Goal: Task Accomplishment & Management: Use online tool/utility

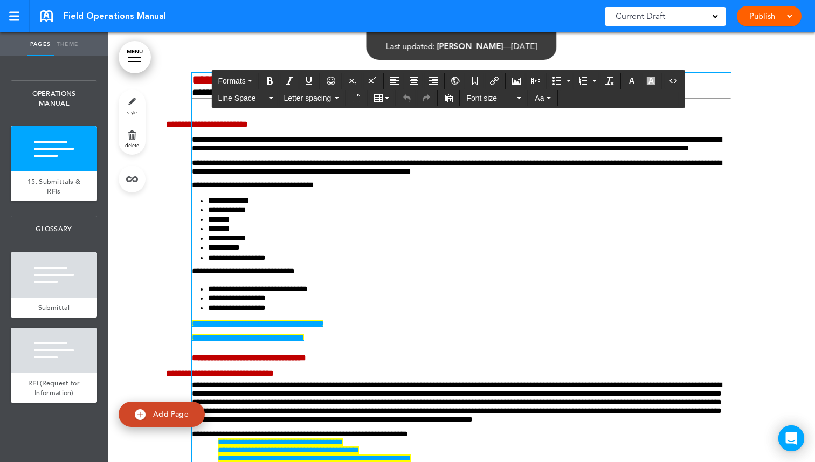
scroll to position [454, 0]
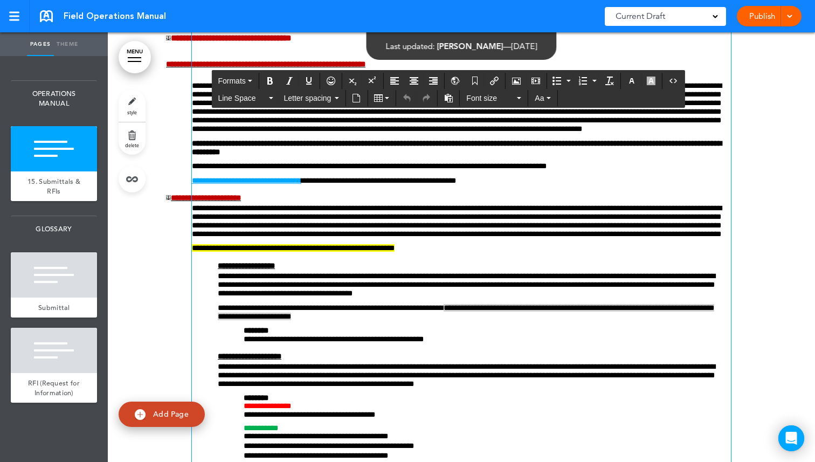
click at [75, 49] on link "Theme" at bounding box center [67, 44] width 27 height 24
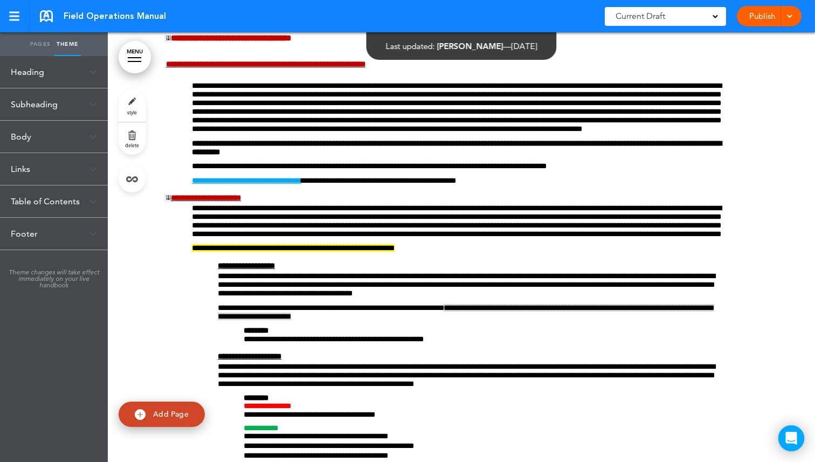
click at [42, 45] on link "Pages" at bounding box center [40, 44] width 27 height 24
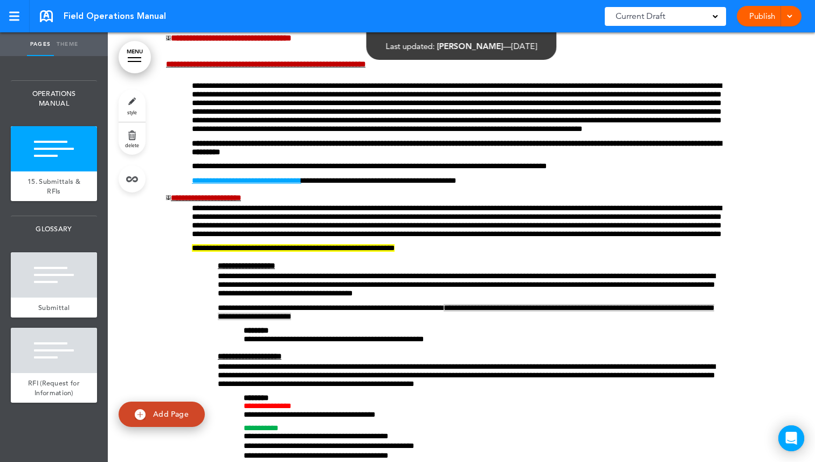
click at [66, 44] on link "Theme" at bounding box center [67, 44] width 27 height 24
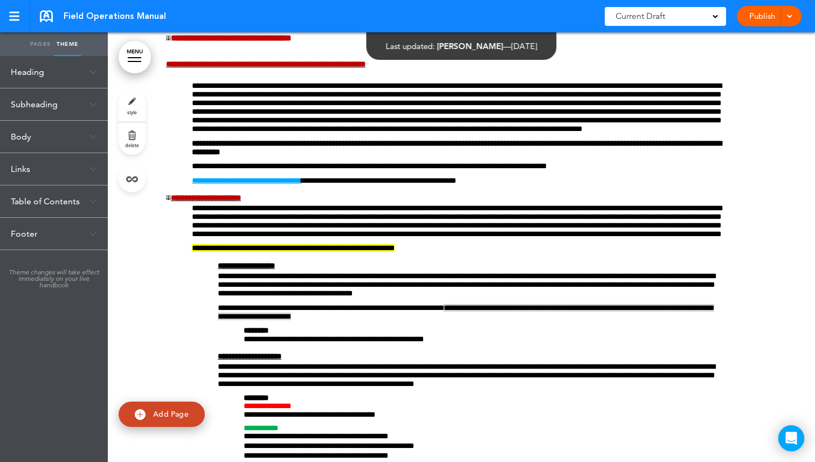
click at [95, 131] on div "Body" at bounding box center [54, 137] width 108 height 32
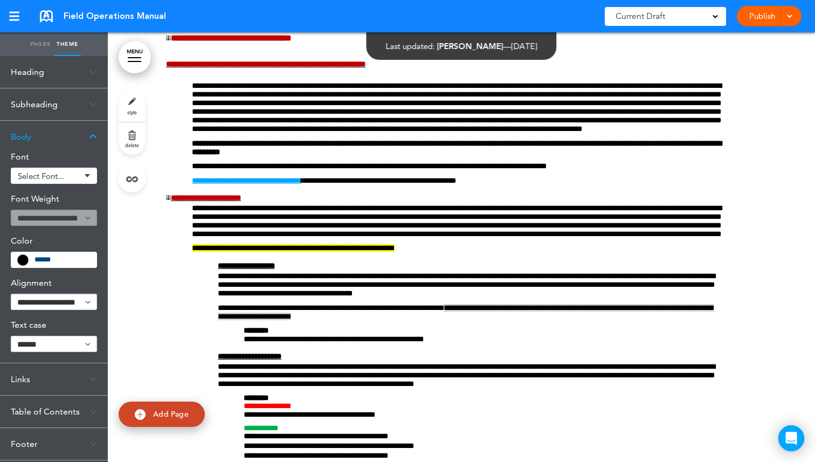
click at [95, 131] on div "Body" at bounding box center [54, 137] width 108 height 32
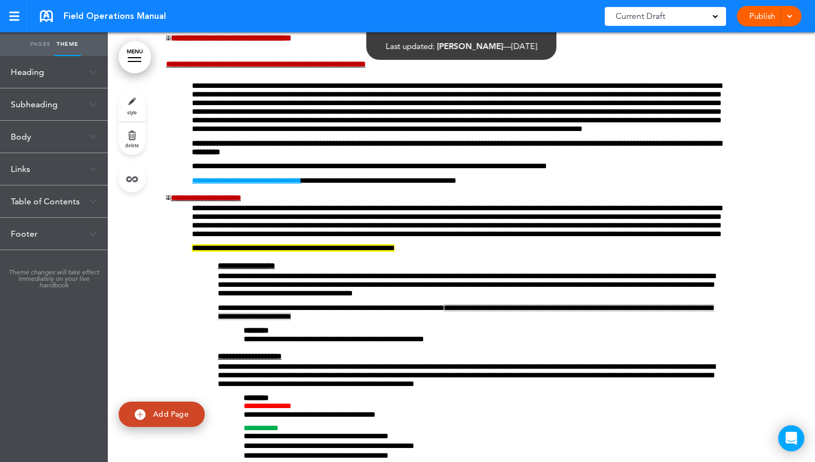
click at [92, 141] on div "Body" at bounding box center [54, 137] width 108 height 32
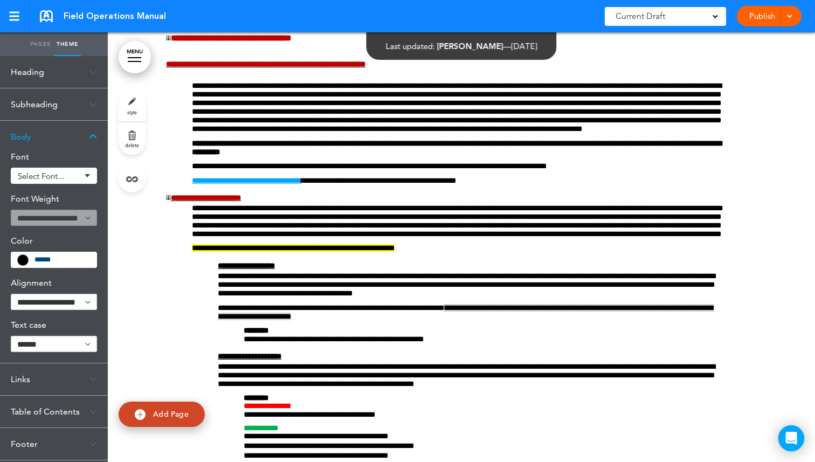
click at [93, 136] on img at bounding box center [93, 137] width 8 height 6
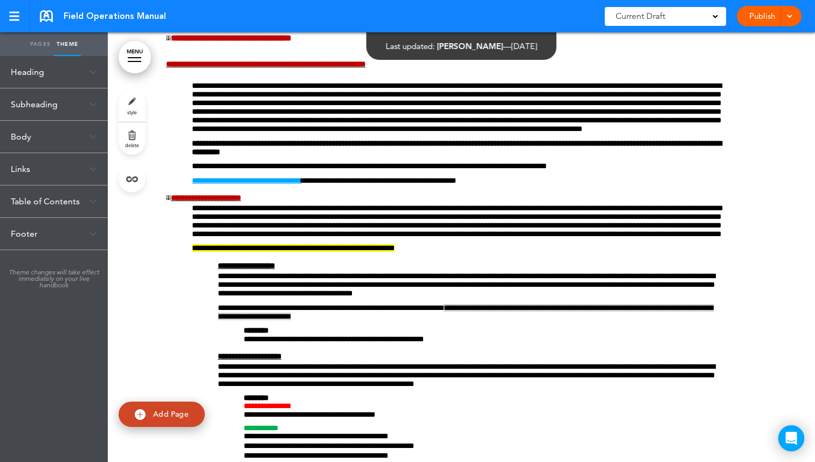
click at [99, 61] on div "Heading" at bounding box center [54, 72] width 108 height 32
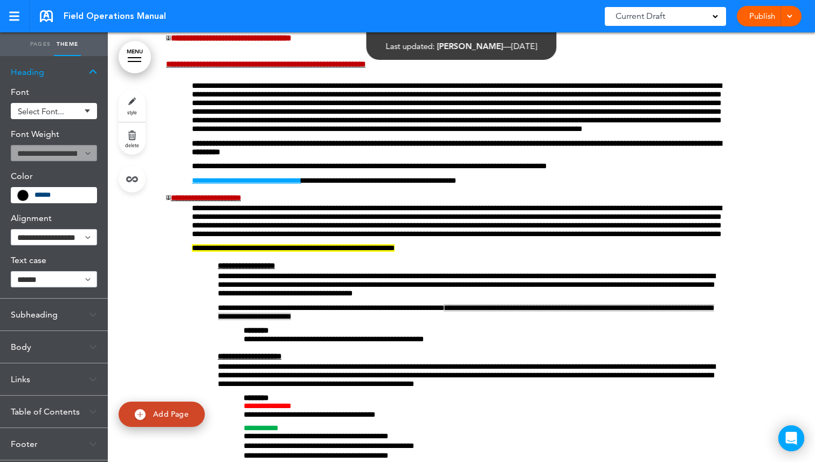
click at [93, 71] on img at bounding box center [93, 72] width 8 height 6
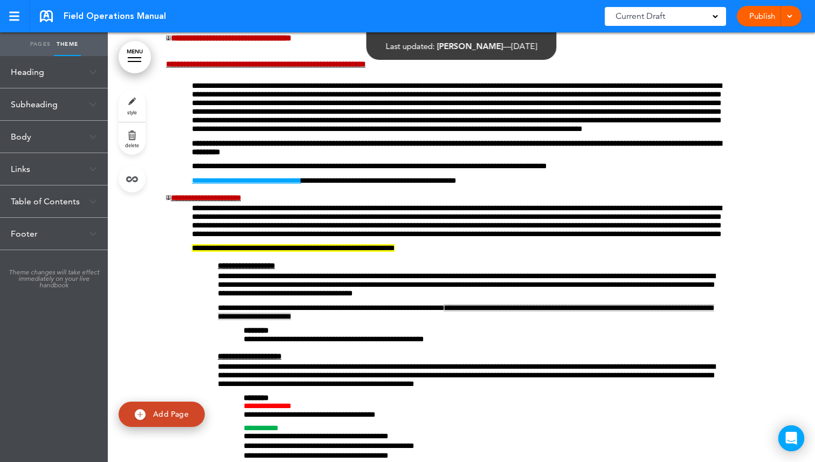
click at [132, 102] on link "style" at bounding box center [132, 105] width 27 height 32
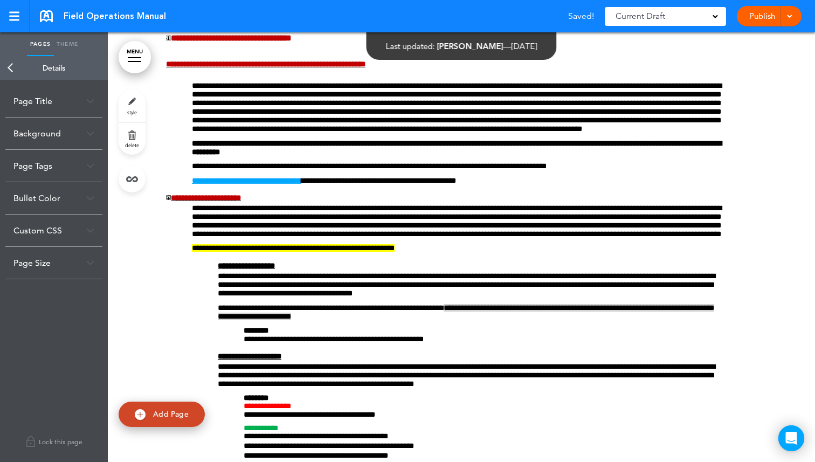
click at [91, 264] on img at bounding box center [90, 263] width 8 height 6
